Goal: Transaction & Acquisition: Purchase product/service

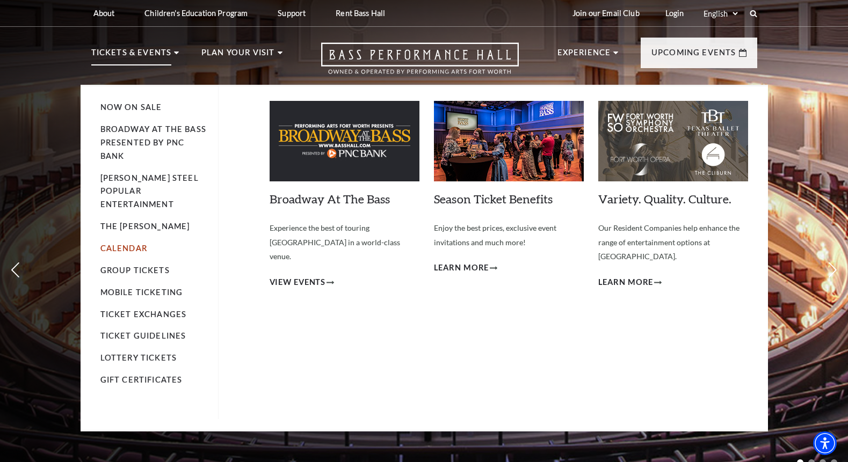
click at [132, 244] on link "Calendar" at bounding box center [123, 248] width 47 height 9
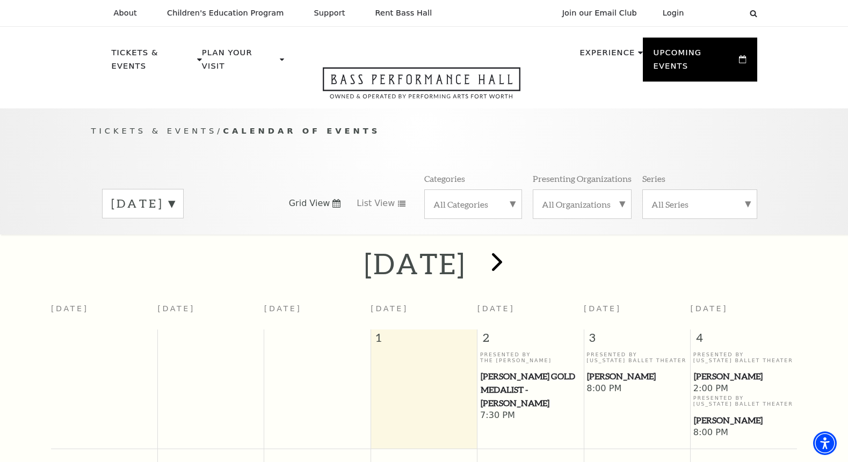
click at [512, 246] on span "next" at bounding box center [497, 261] width 31 height 31
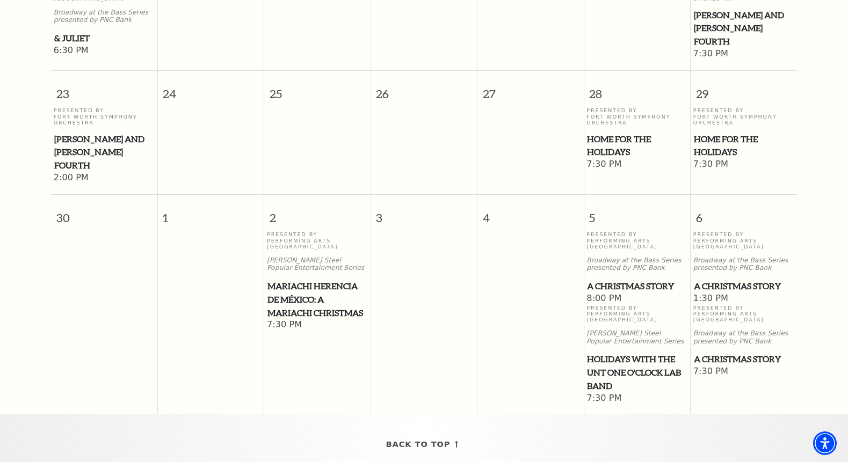
scroll to position [1023, 0]
click at [304, 280] on span "Mariachi Herencia de México: A Mariachi Christmas" at bounding box center [317, 300] width 100 height 40
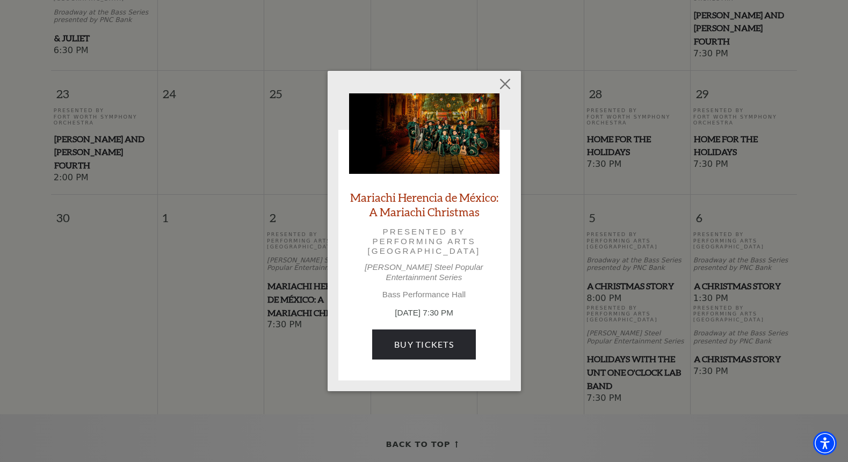
click at [435, 206] on link "Mariachi Herencia de México: A Mariachi Christmas" at bounding box center [424, 204] width 150 height 29
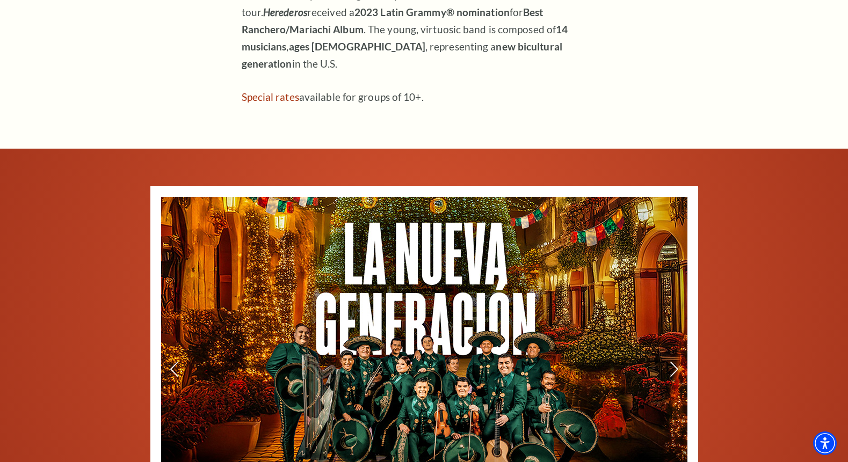
scroll to position [1145, 0]
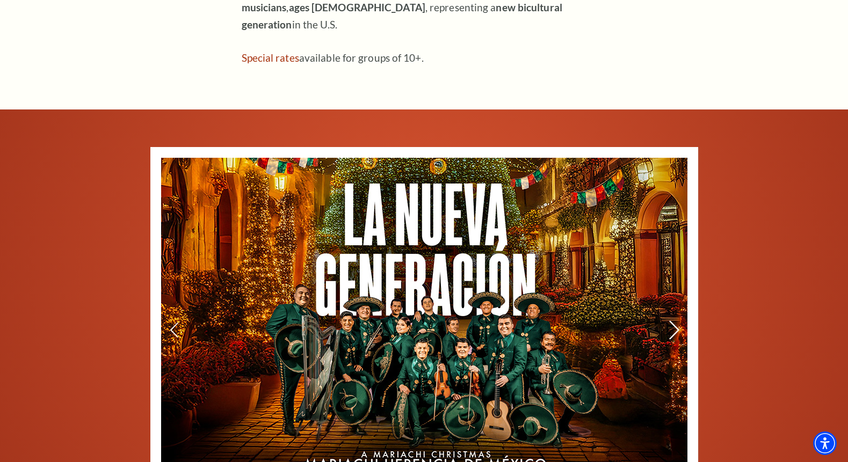
click at [672, 321] on icon at bounding box center [673, 330] width 11 height 19
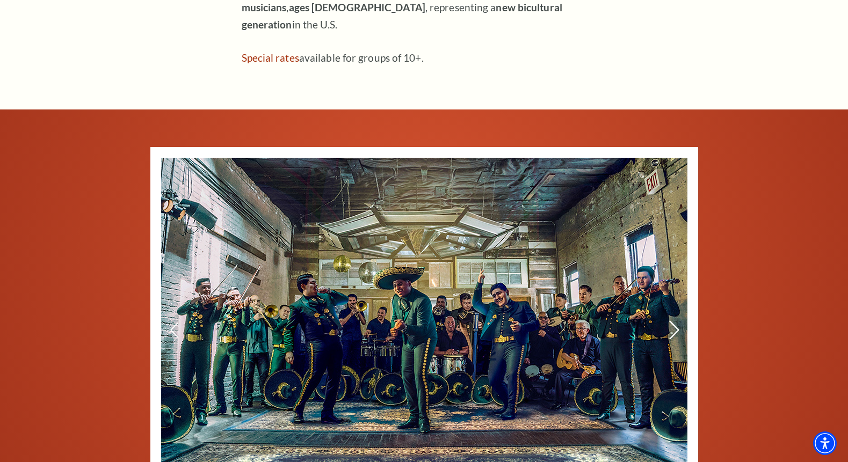
click at [673, 321] on icon at bounding box center [673, 330] width 11 height 19
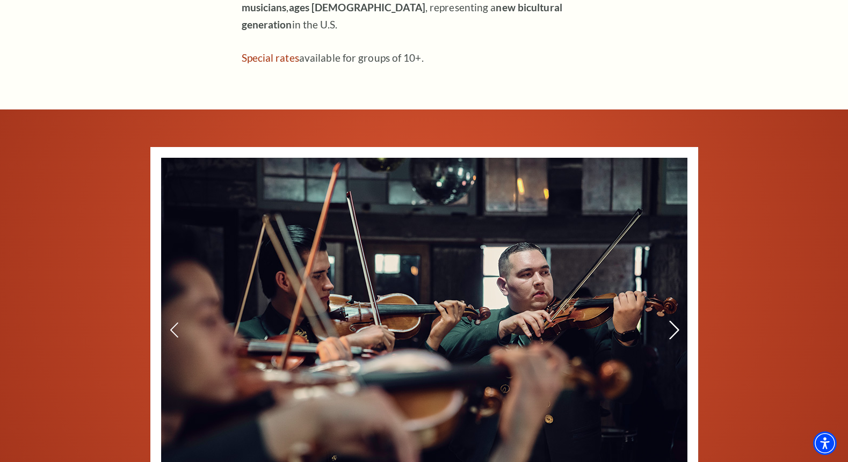
click at [673, 321] on icon at bounding box center [673, 330] width 11 height 19
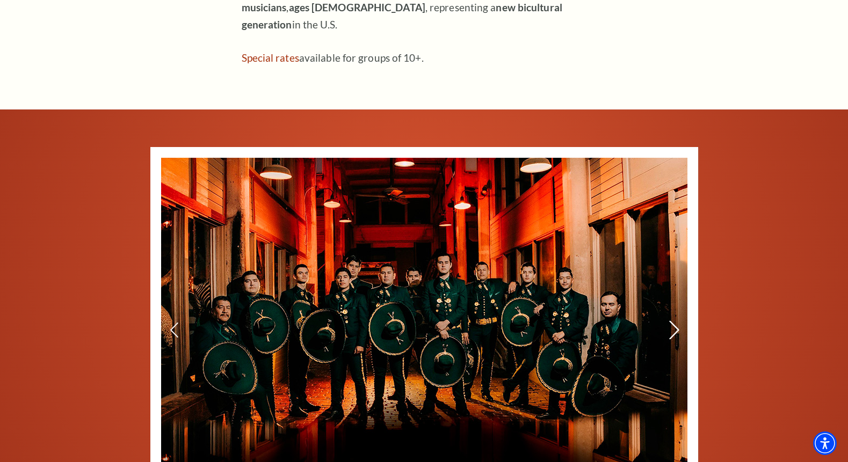
click at [673, 321] on icon at bounding box center [673, 330] width 11 height 19
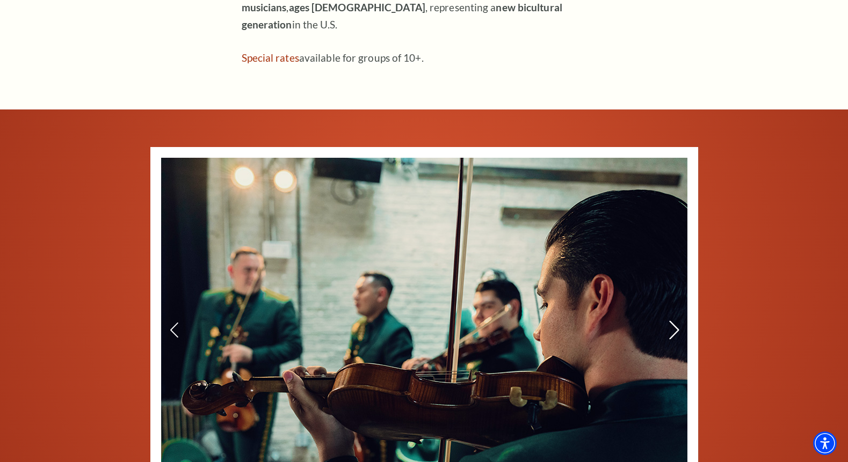
click at [673, 321] on icon at bounding box center [673, 330] width 11 height 19
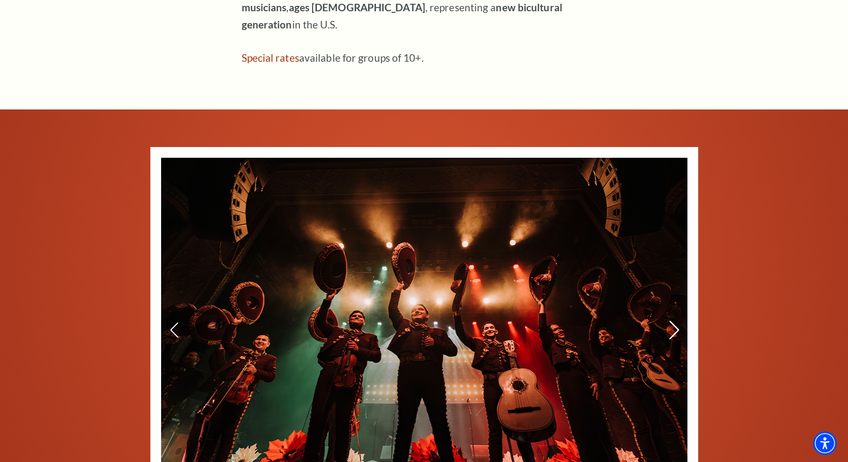
click at [673, 321] on icon at bounding box center [673, 330] width 11 height 19
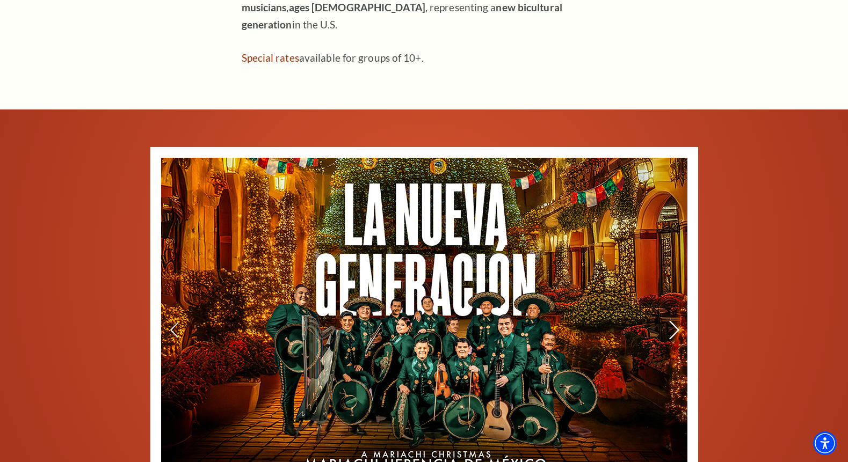
click at [673, 321] on icon at bounding box center [673, 330] width 11 height 19
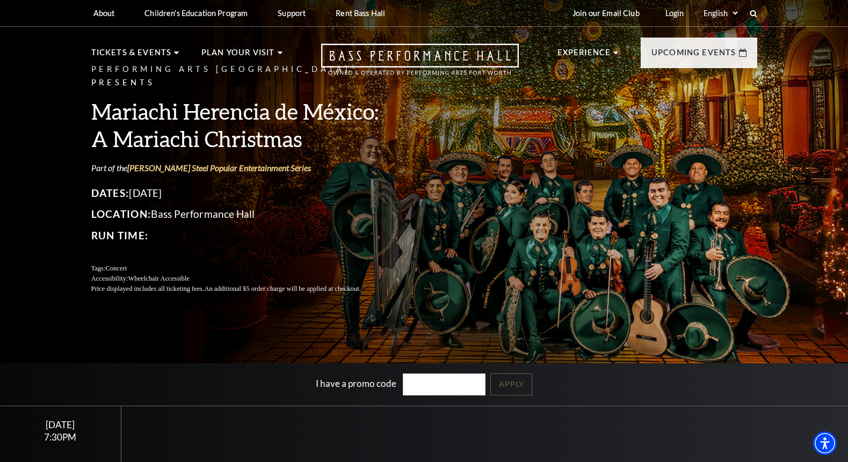
scroll to position [0, 0]
click at [234, 127] on h3 "Mariachi Herencia de México: A Mariachi Christmas" at bounding box center [238, 125] width 295 height 55
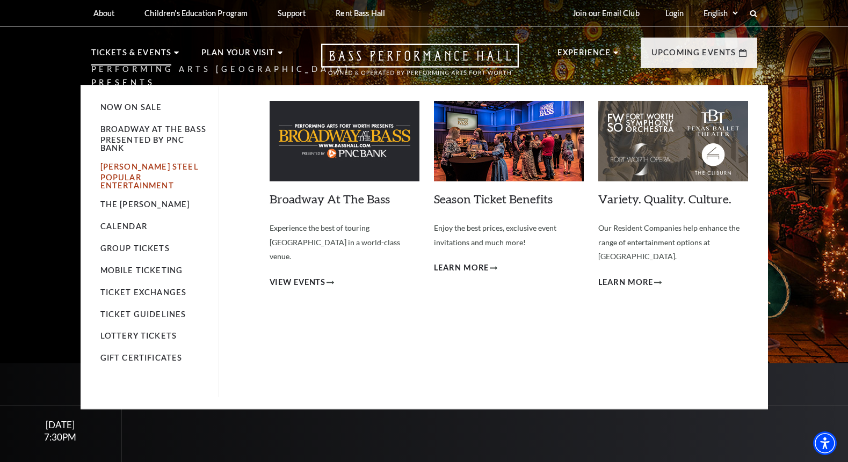
click at [155, 177] on link "[PERSON_NAME] Steel Popular Entertainment" at bounding box center [149, 175] width 98 height 27
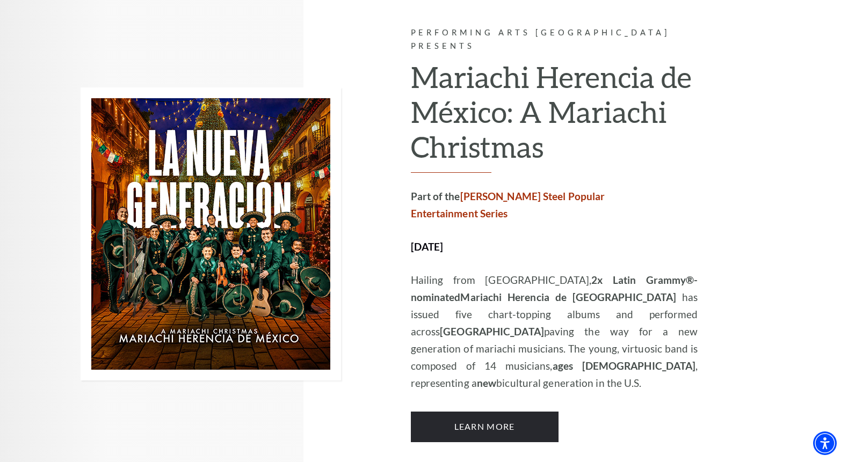
scroll to position [1780, 0]
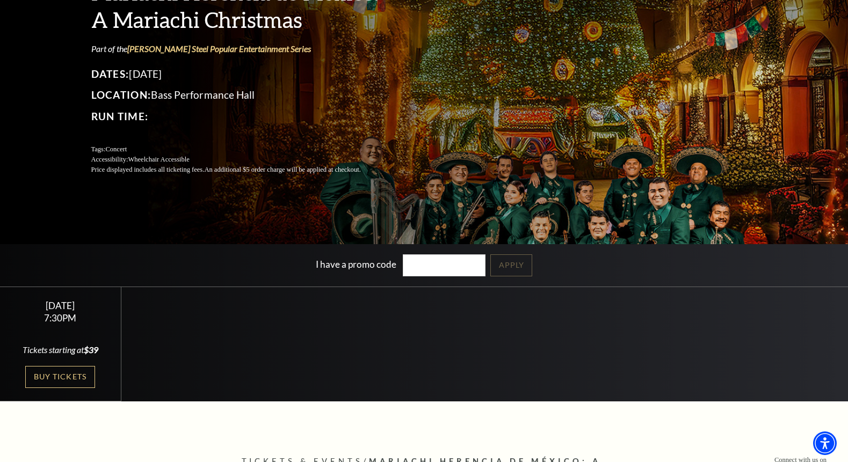
scroll to position [183, 0]
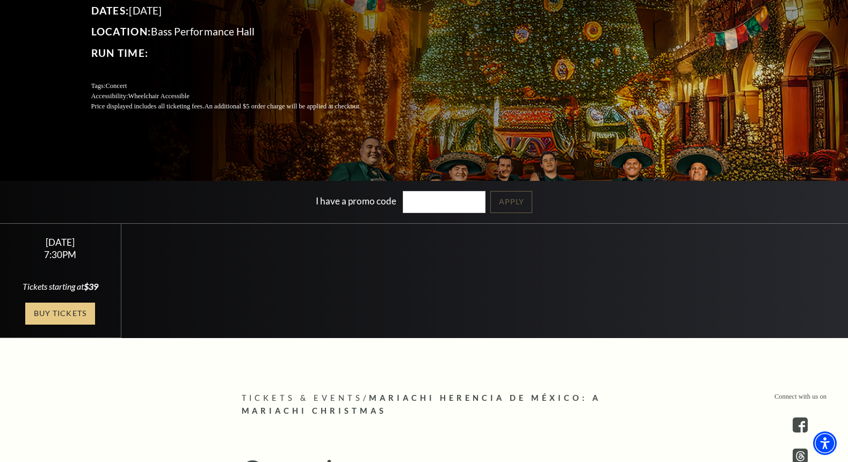
click at [88, 319] on link "Buy Tickets" at bounding box center [60, 314] width 70 height 22
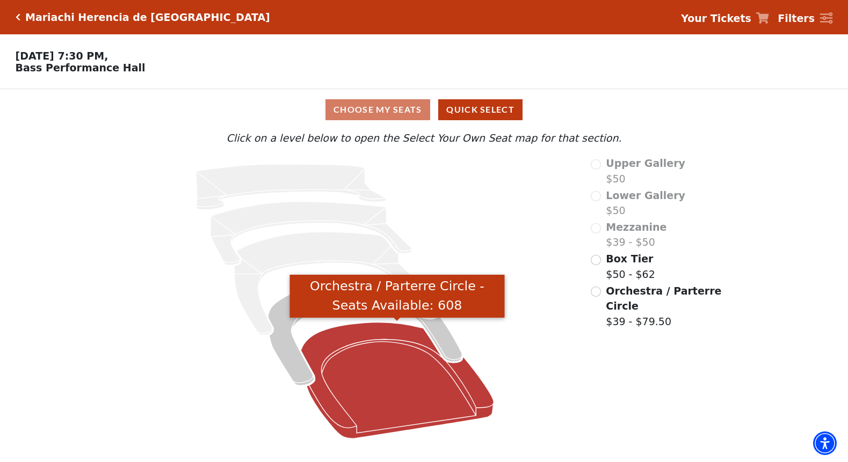
click at [403, 394] on icon "Orchestra / Parterre Circle - Seats Available: 608" at bounding box center [397, 381] width 193 height 117
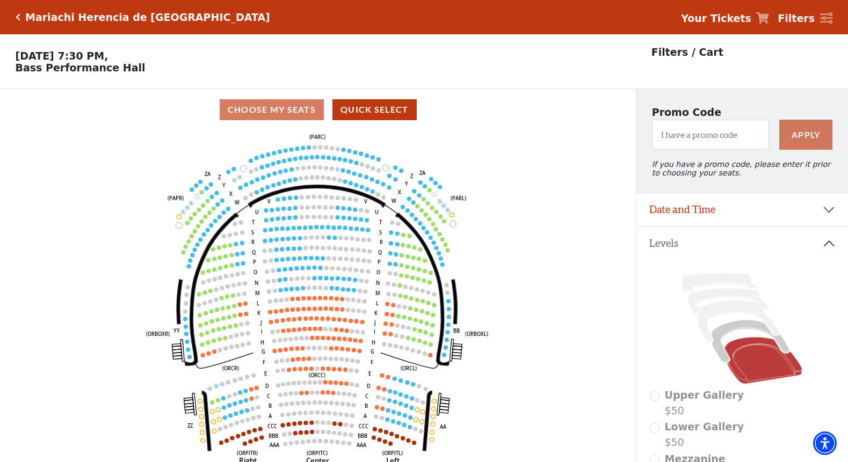
scroll to position [50, 0]
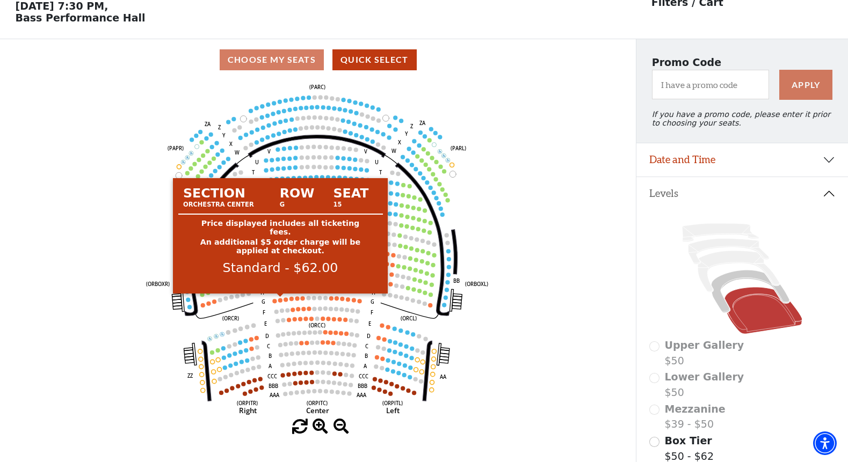
click at [280, 301] on circle at bounding box center [280, 300] width 4 height 4
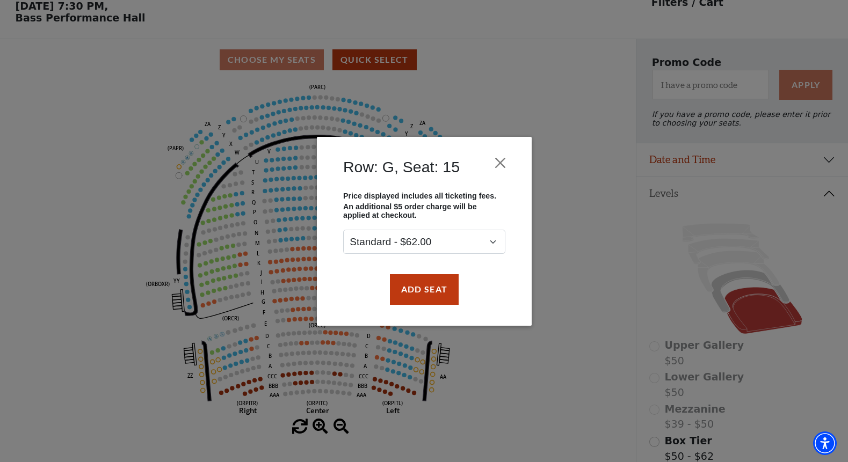
click at [275, 302] on div "Row: G, Seat: 15 Price displayed includes all ticketing fees. An additional $5 …" at bounding box center [424, 231] width 848 height 462
click at [402, 292] on button "Add Seat" at bounding box center [423, 289] width 69 height 30
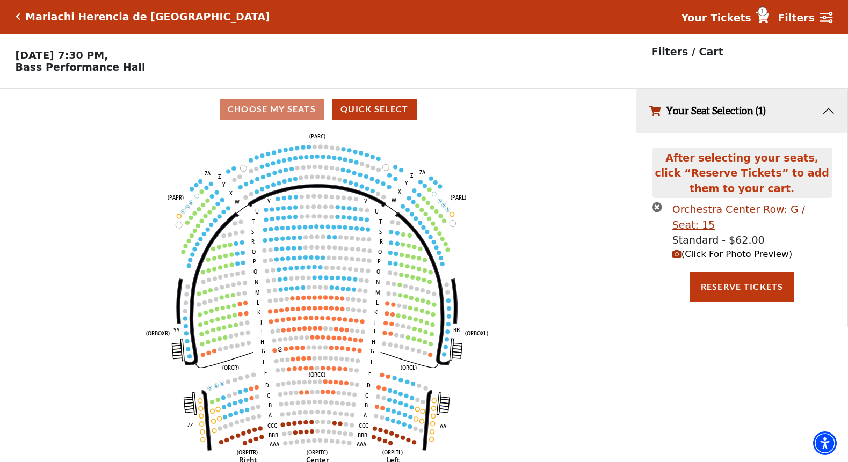
scroll to position [0, 0]
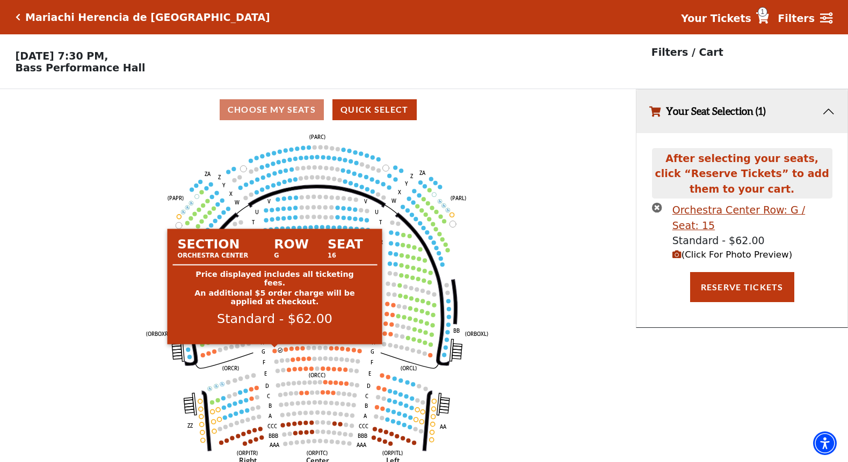
click at [274, 350] on circle at bounding box center [275, 351] width 4 height 4
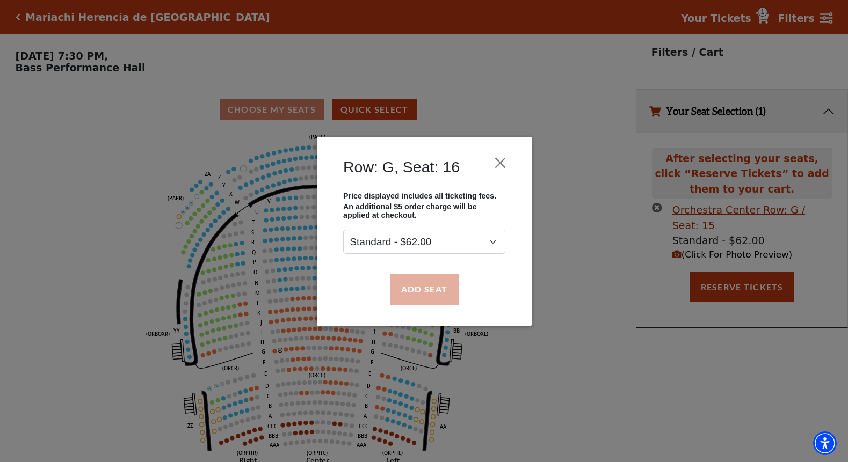
click at [426, 292] on button "Add Seat" at bounding box center [423, 289] width 69 height 30
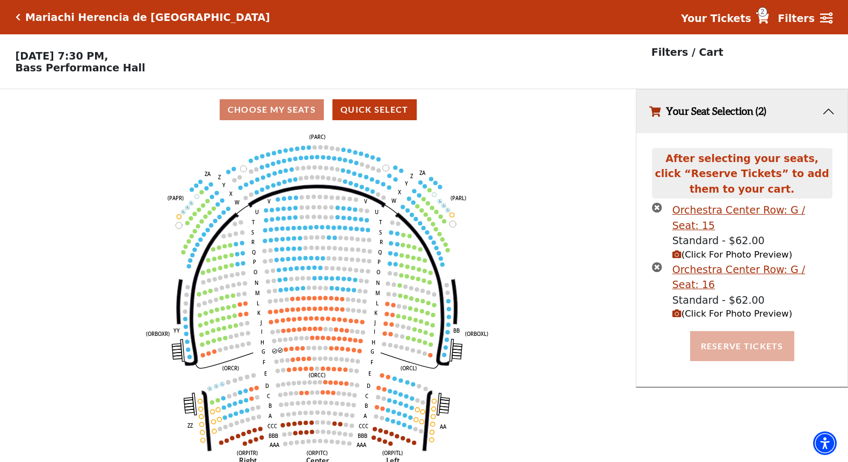
click at [716, 331] on button "Reserve Tickets" at bounding box center [742, 346] width 104 height 30
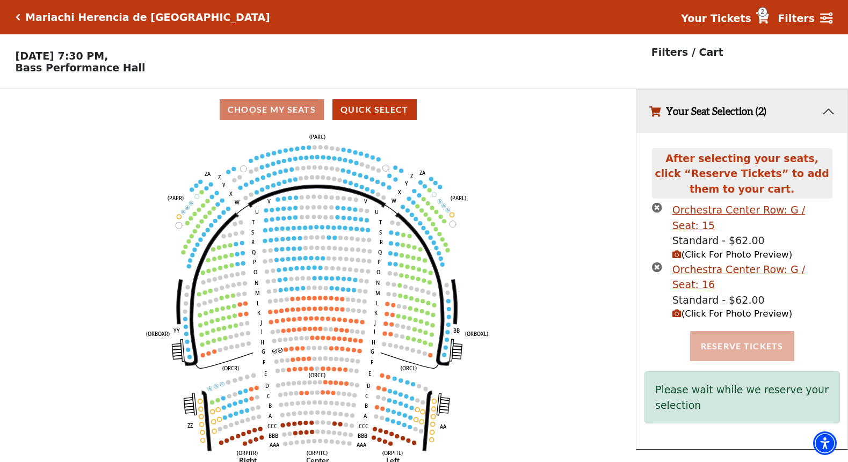
scroll to position [21, 0]
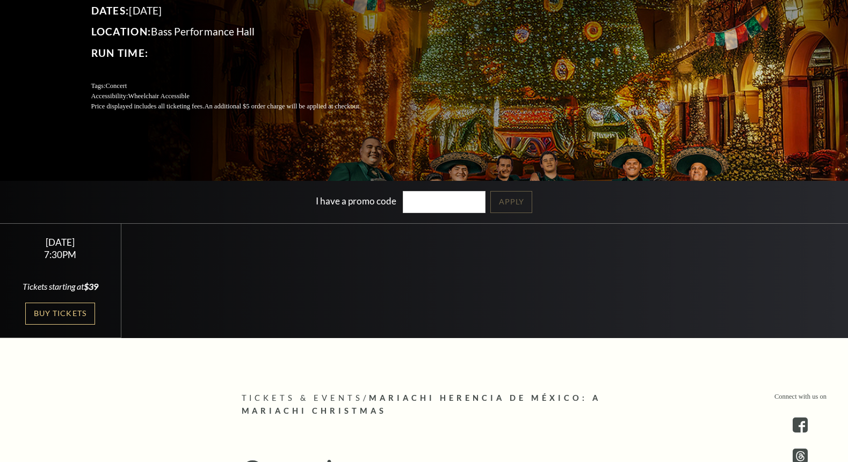
scroll to position [183, 0]
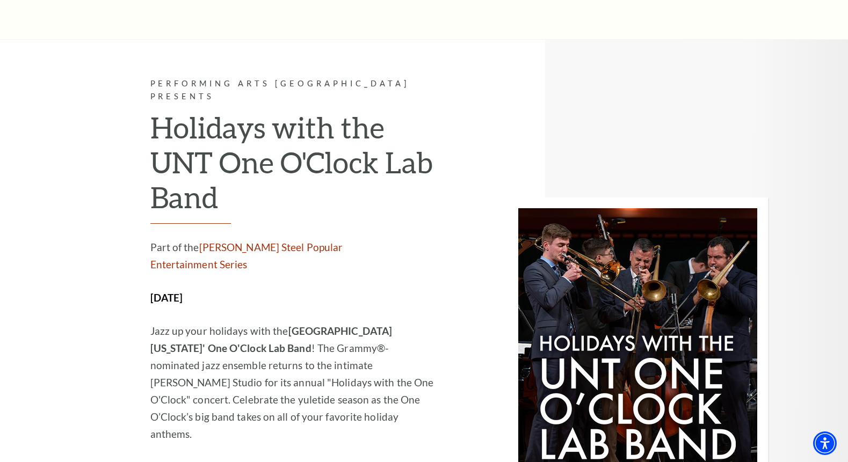
scroll to position [2318, 0]
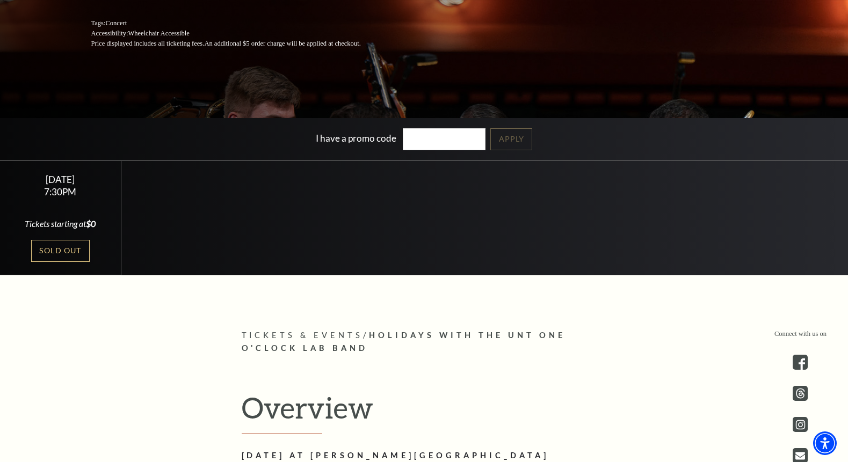
scroll to position [240, 0]
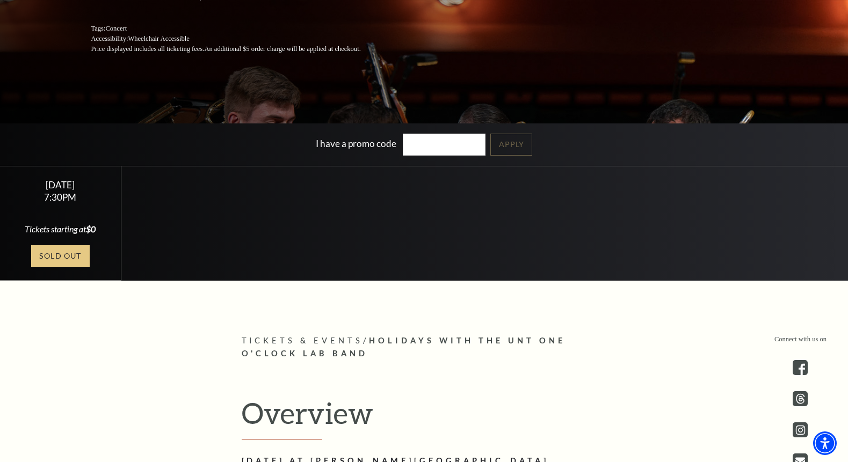
click at [75, 254] on link "Sold Out" at bounding box center [60, 256] width 59 height 22
click at [80, 260] on link "Sold Out" at bounding box center [60, 256] width 59 height 22
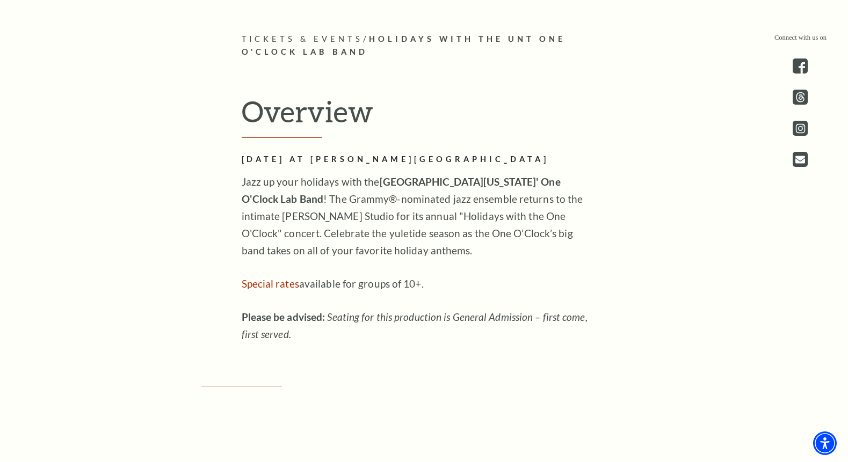
scroll to position [545, 0]
